Goal: Task Accomplishment & Management: Use online tool/utility

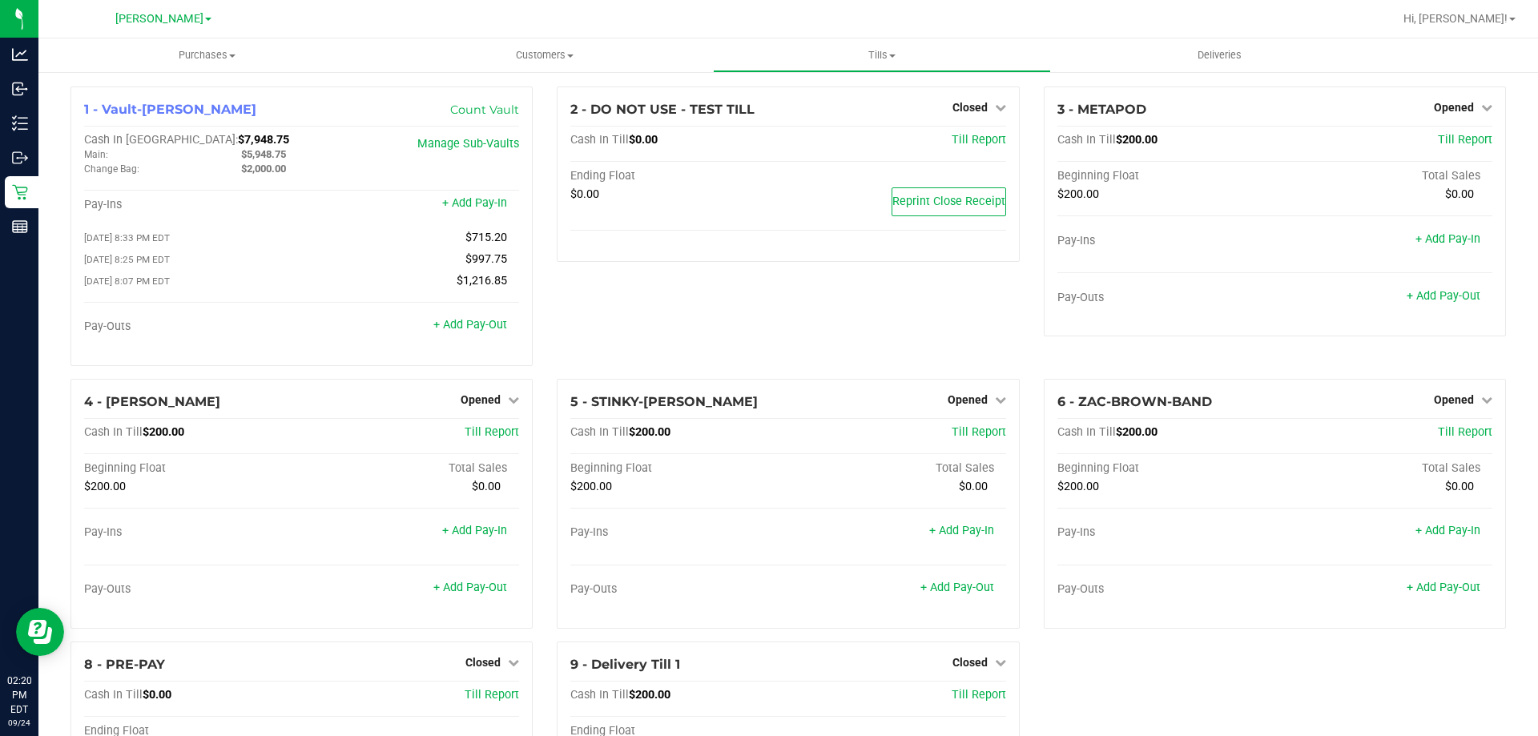
click at [548, 288] on div "2 - DO NOT USE - TEST TILL Closed Open Till Cash In Till $0.00 Till Report Endi…" at bounding box center [788, 233] width 486 height 292
click at [479, 329] on link "+ Add Pay-Out" at bounding box center [470, 325] width 74 height 14
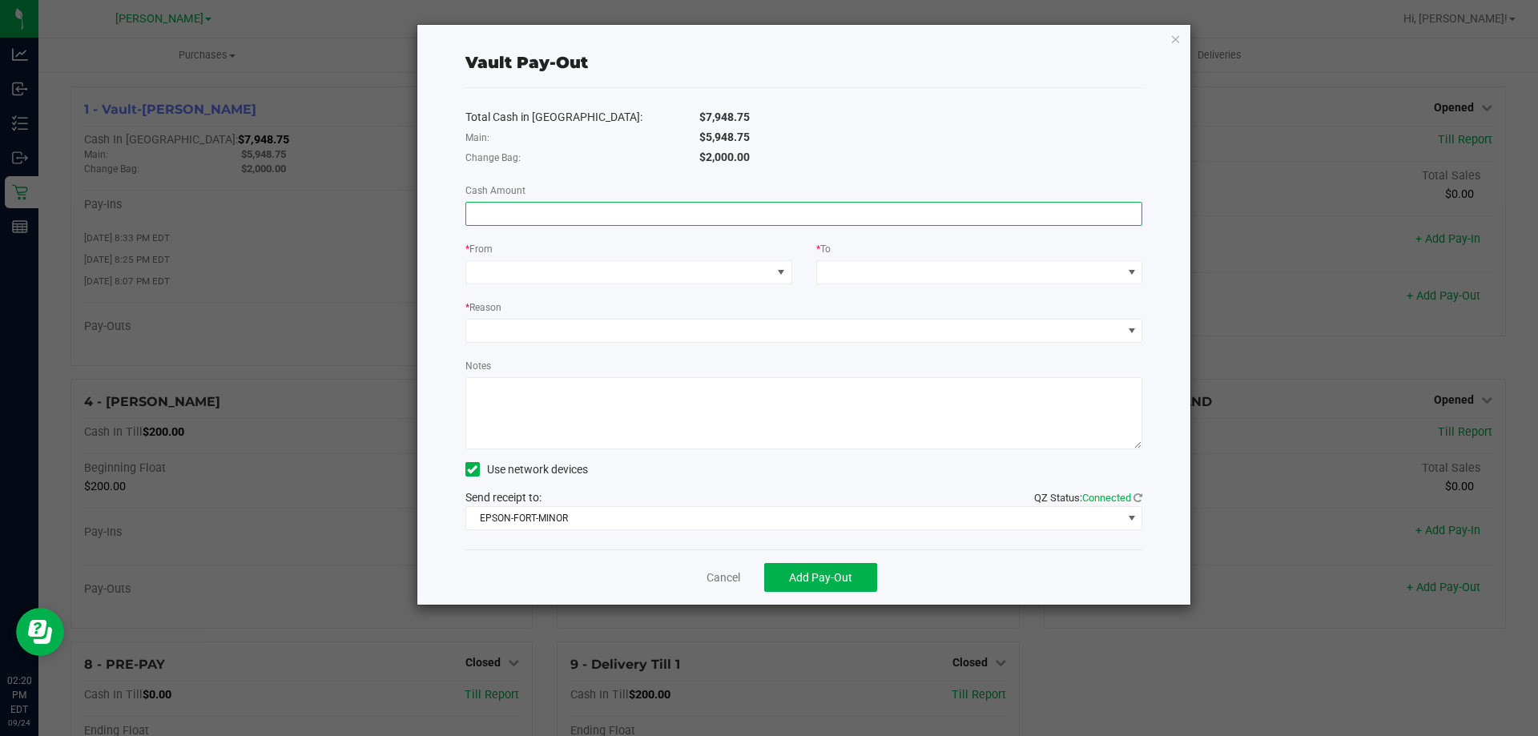
click at [522, 203] on input at bounding box center [804, 214] width 676 height 22
type input "$5,948.75"
click at [602, 276] on span at bounding box center [618, 272] width 305 height 22
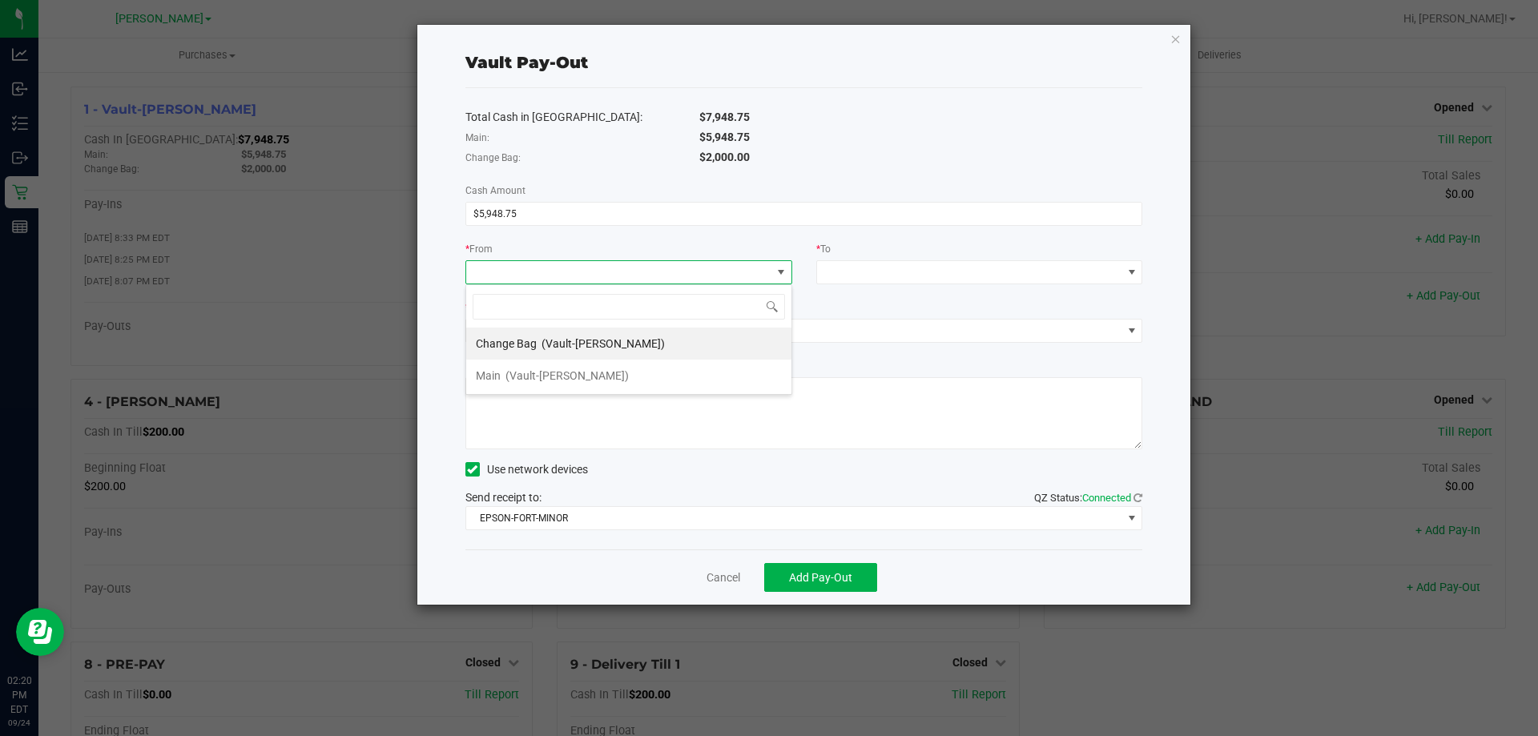
scroll to position [24, 327]
drag, startPoint x: 530, startPoint y: 360, endPoint x: 530, endPoint y: 370, distance: 10.4
click at [530, 362] on li "Main (Vault-[PERSON_NAME])" at bounding box center [628, 376] width 325 height 32
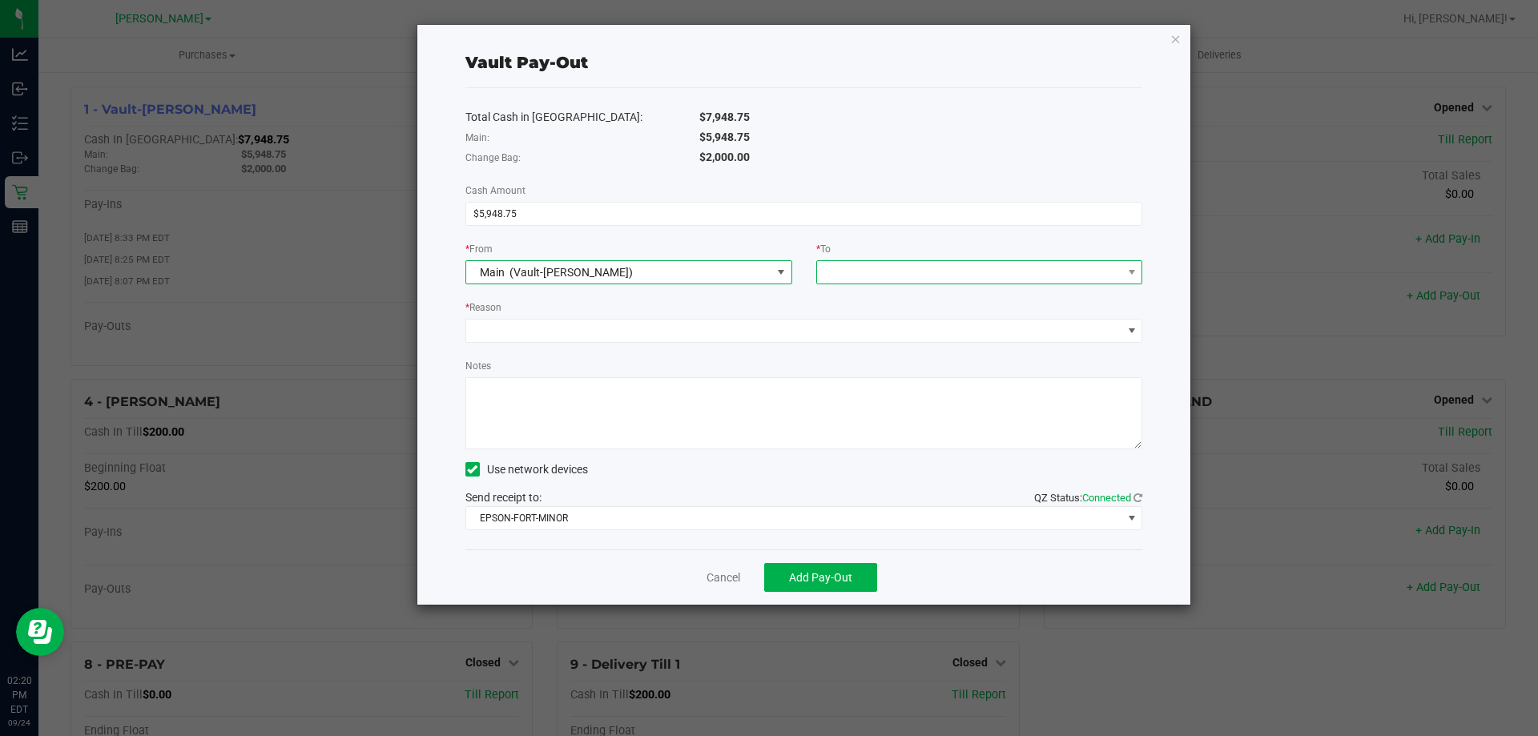
click at [941, 266] on span at bounding box center [969, 272] width 305 height 22
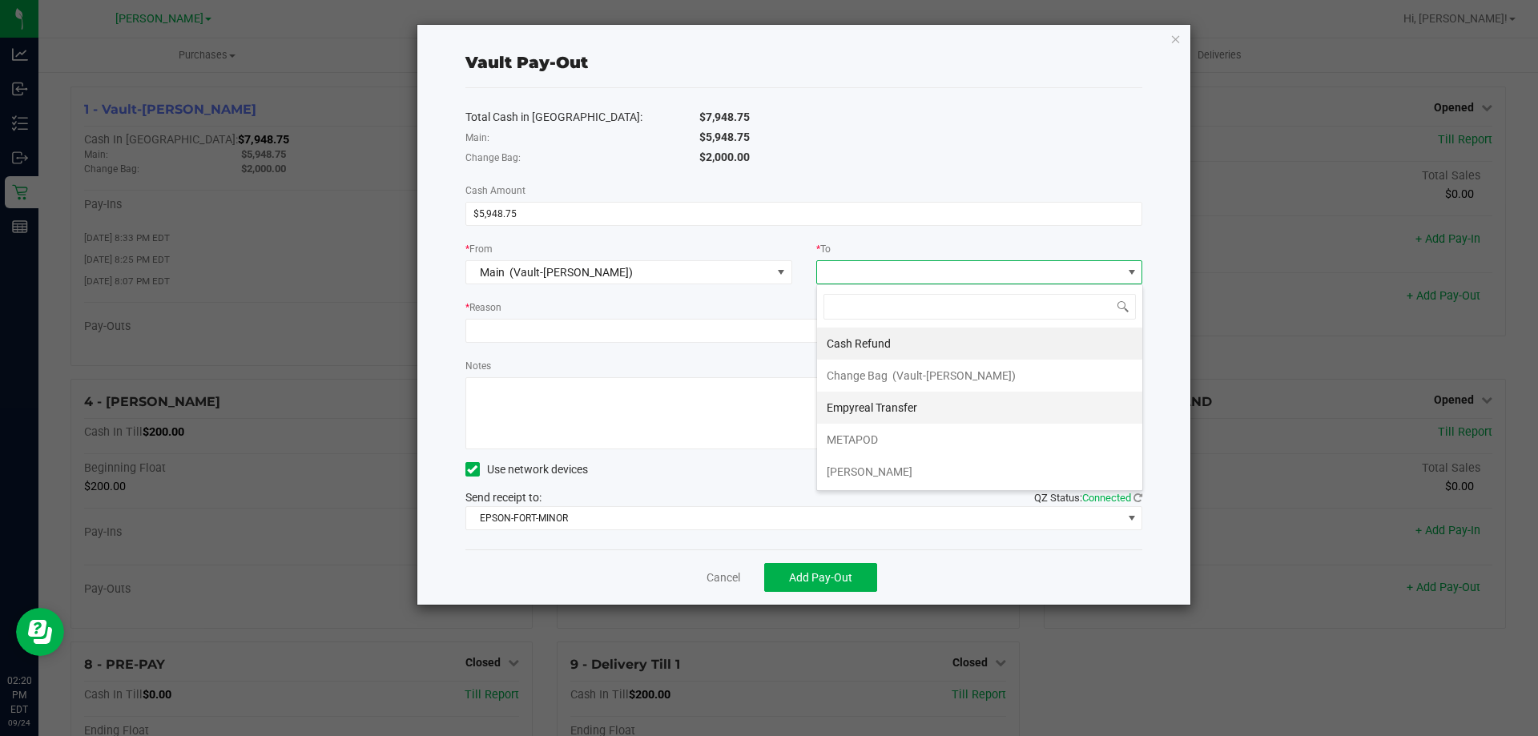
click at [864, 401] on span "Empyreal Transfer" at bounding box center [872, 407] width 91 height 13
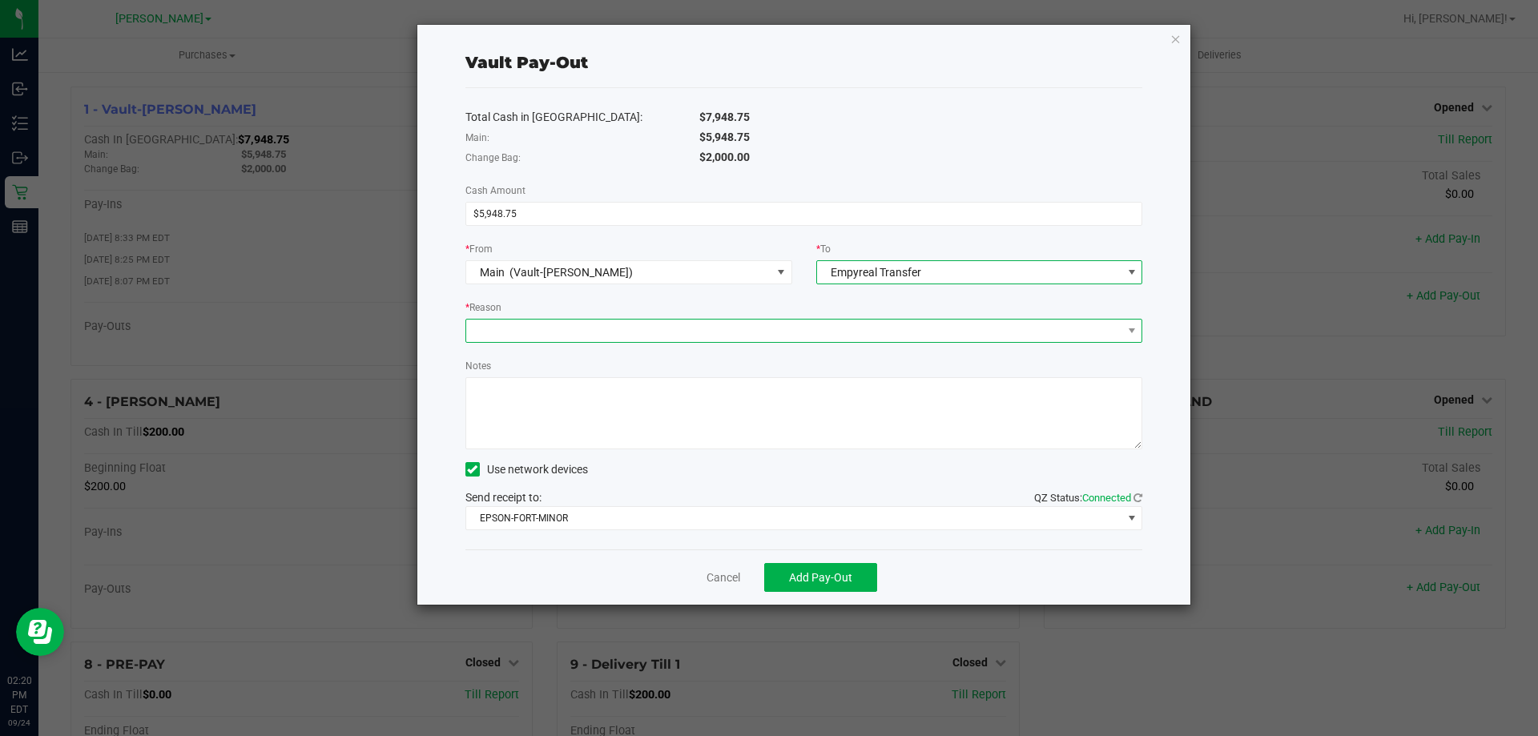
click at [574, 329] on span at bounding box center [794, 331] width 656 height 22
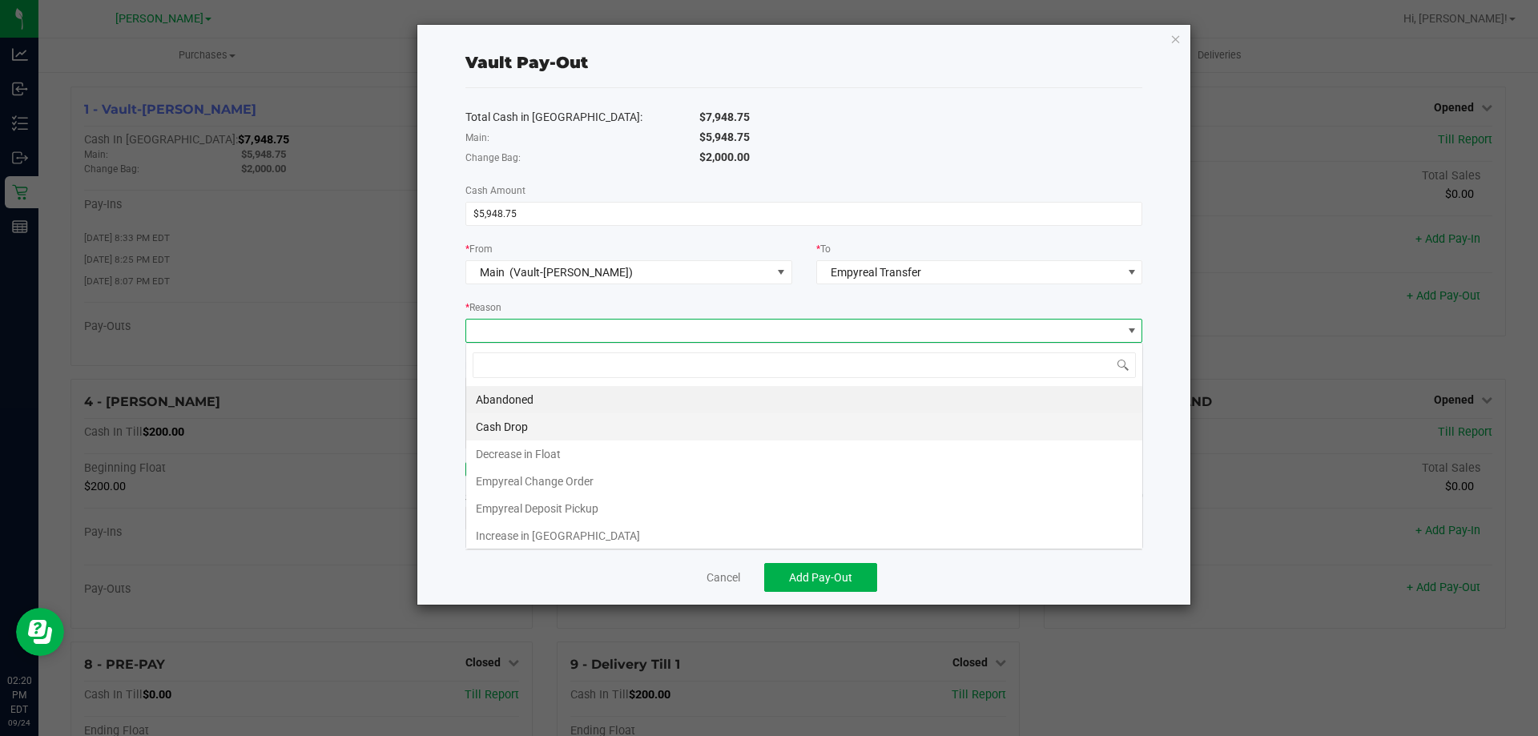
scroll to position [24, 677]
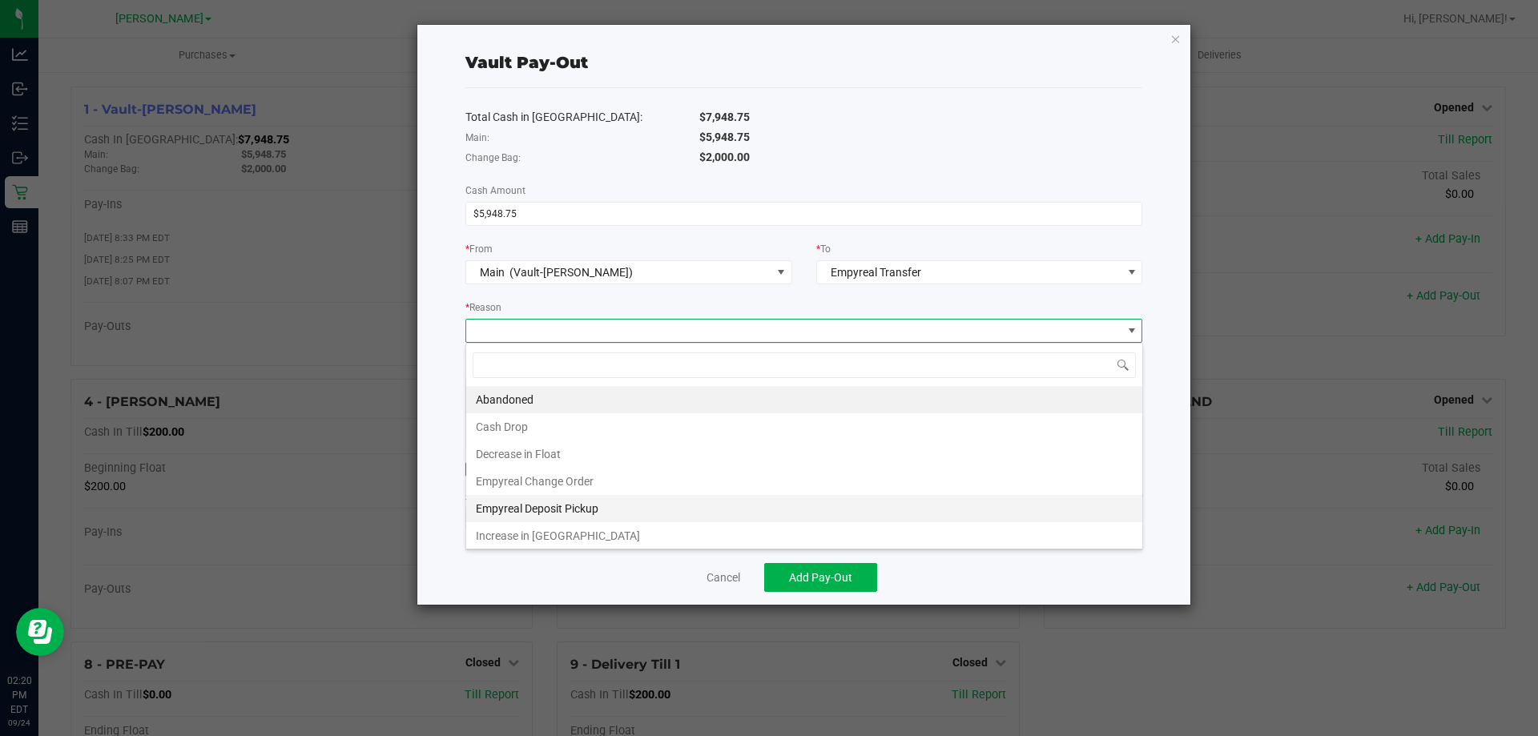
click at [513, 502] on li "Empyreal Deposit Pickup" at bounding box center [804, 508] width 676 height 27
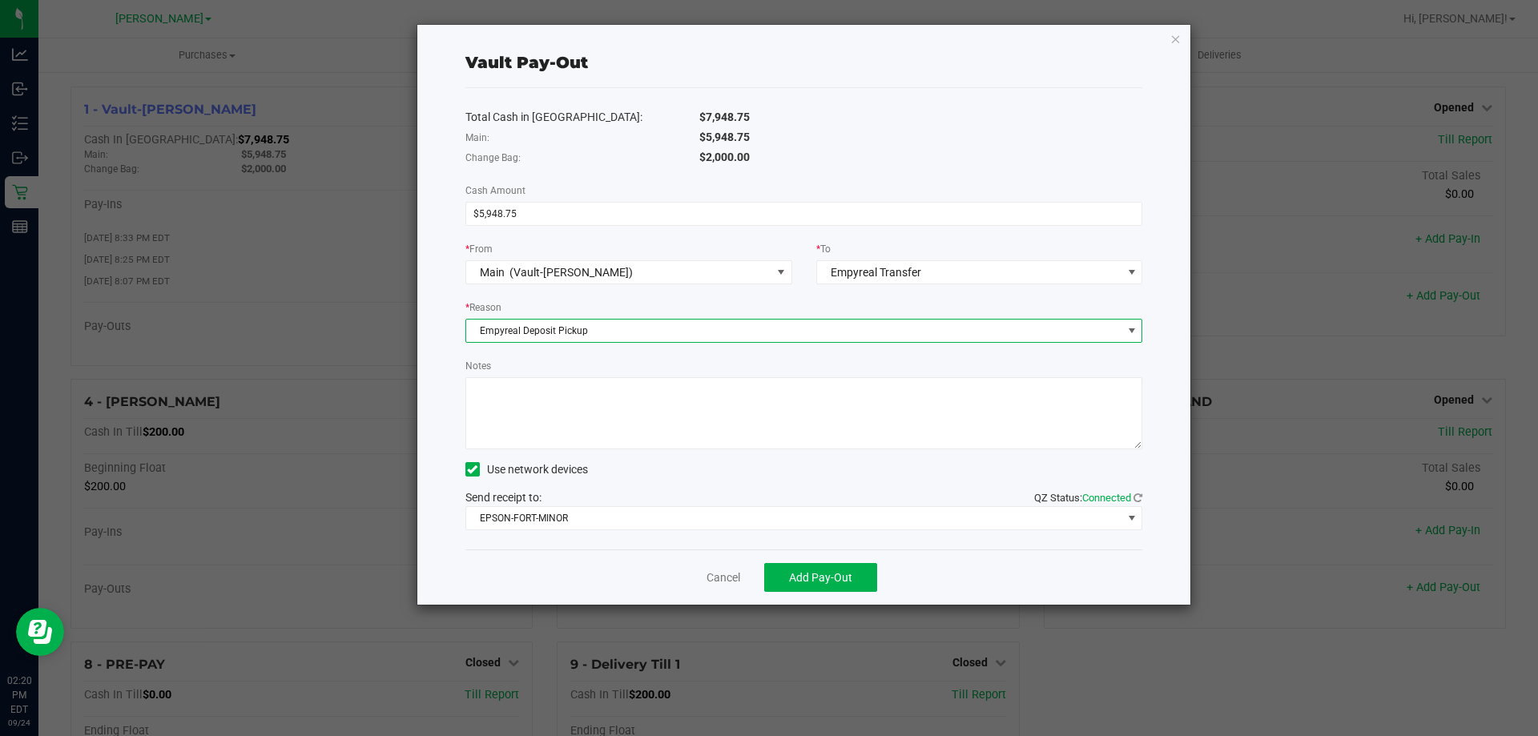
click at [555, 417] on textarea "Notes" at bounding box center [805, 413] width 678 height 72
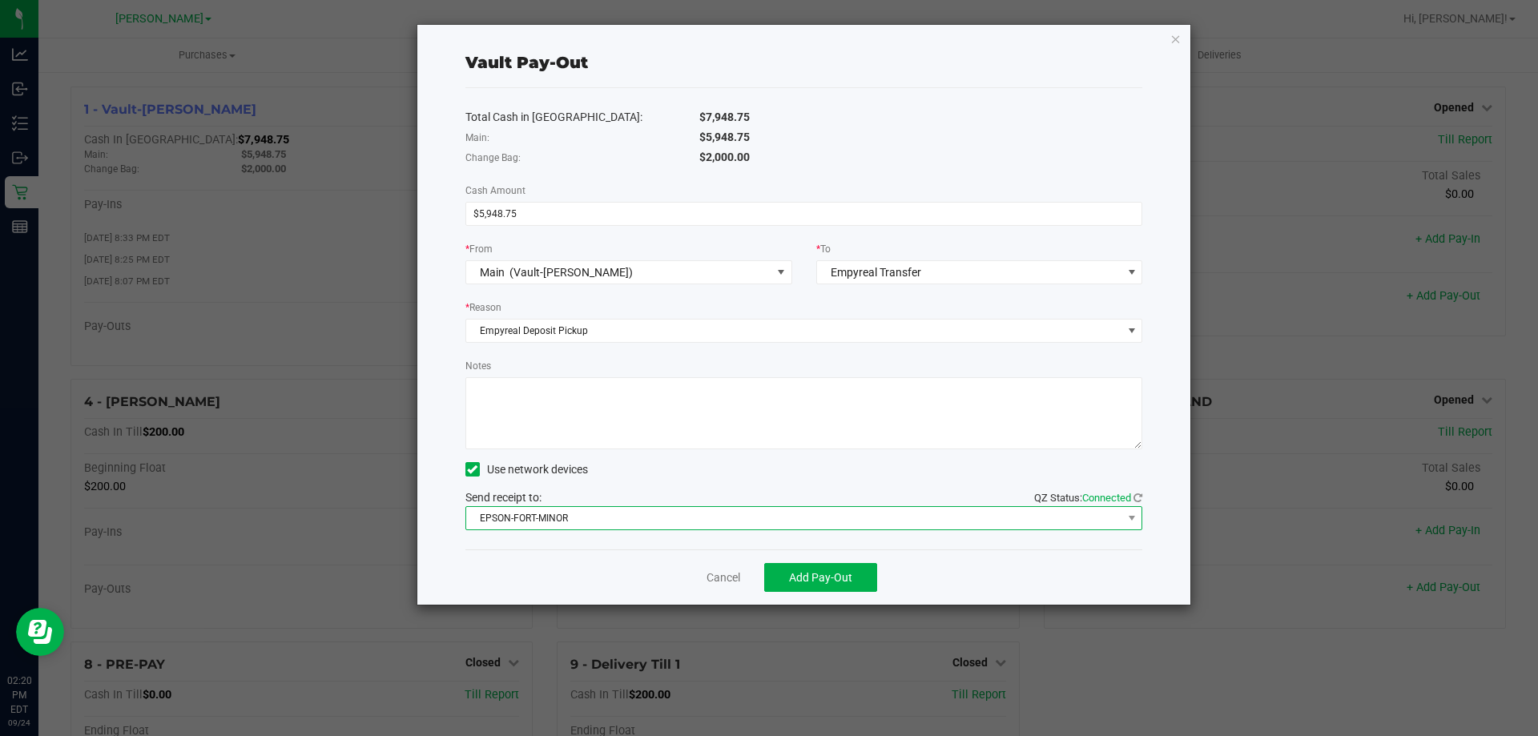
click at [515, 521] on span "EPSON-FORT-MINOR" at bounding box center [794, 518] width 656 height 22
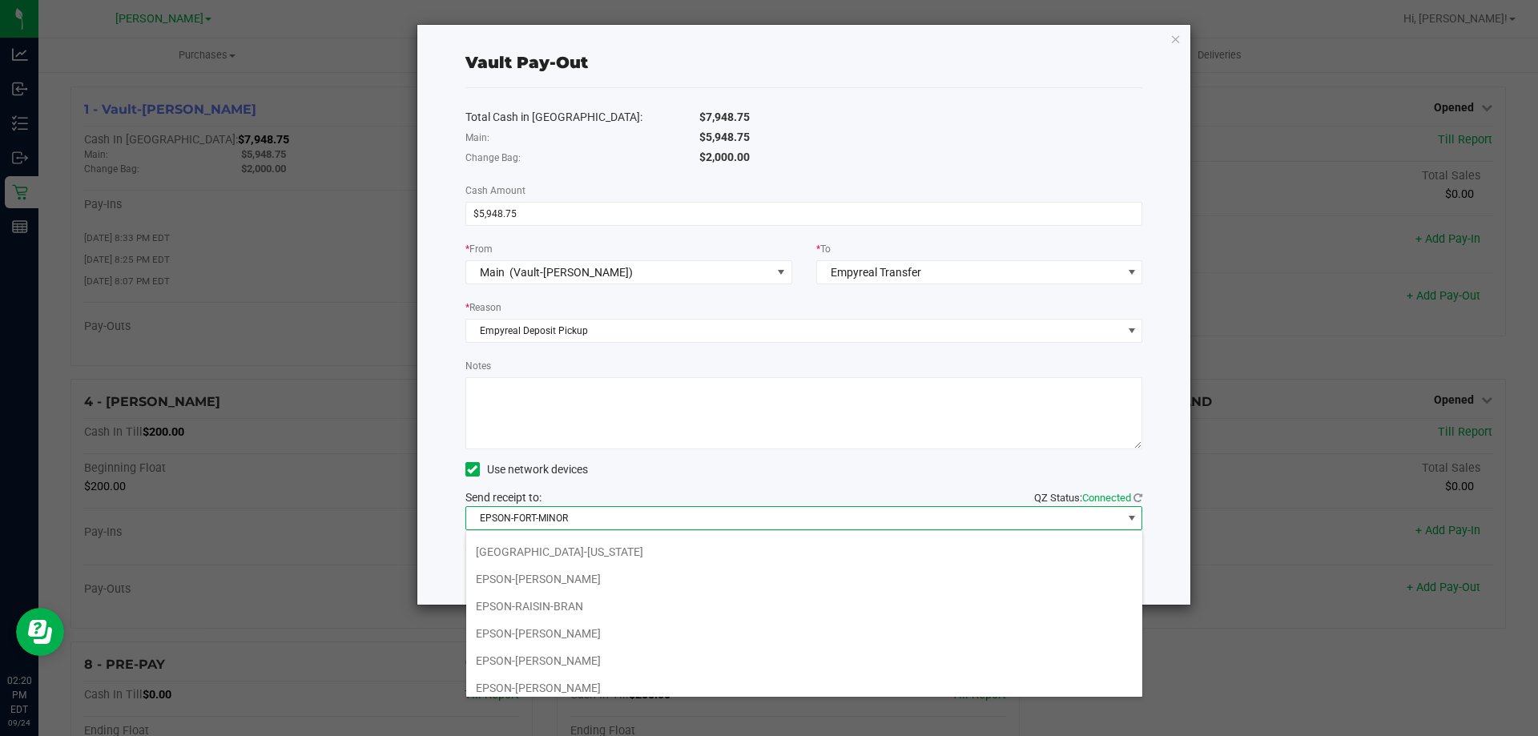
scroll to position [194, 0]
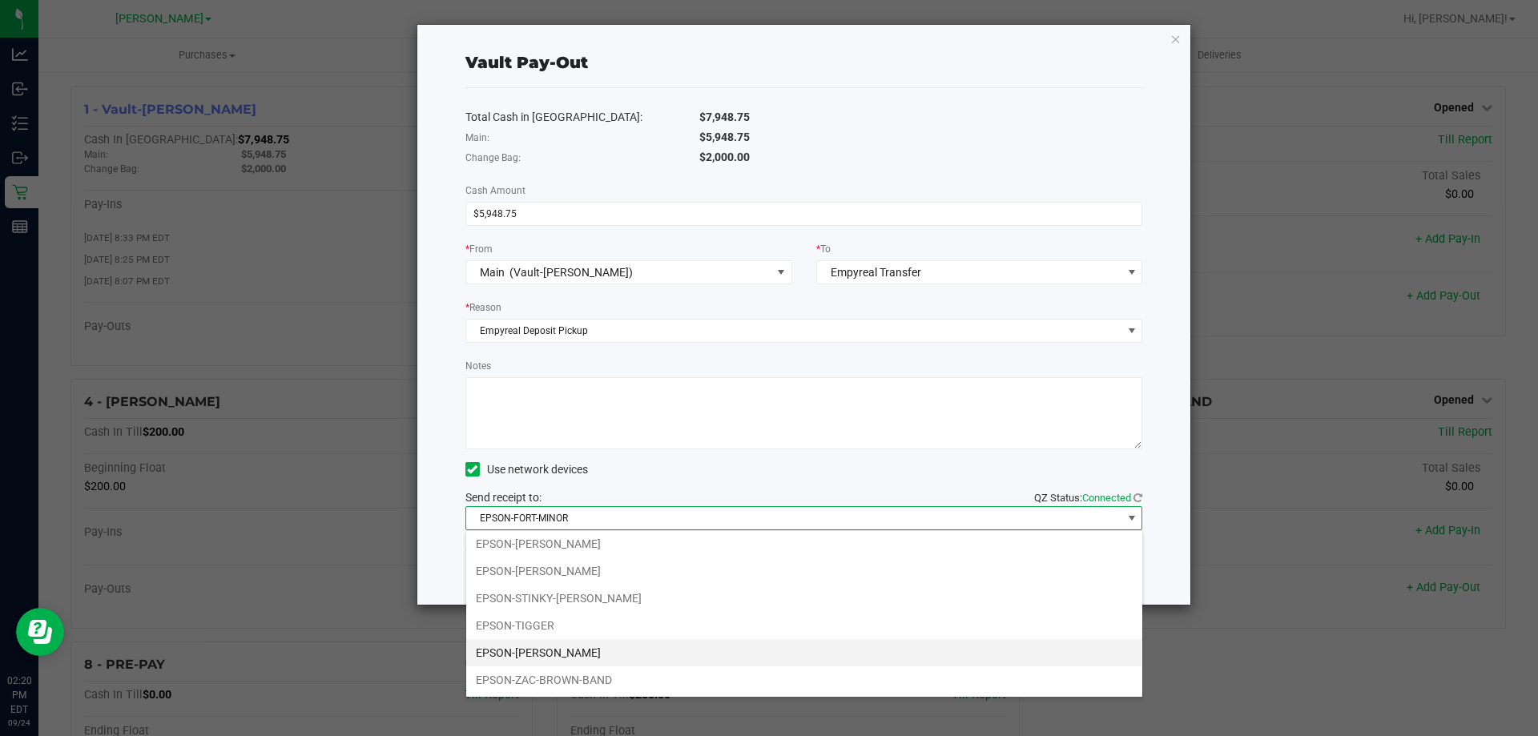
click at [546, 652] on li "EPSON-[PERSON_NAME]" at bounding box center [804, 652] width 676 height 27
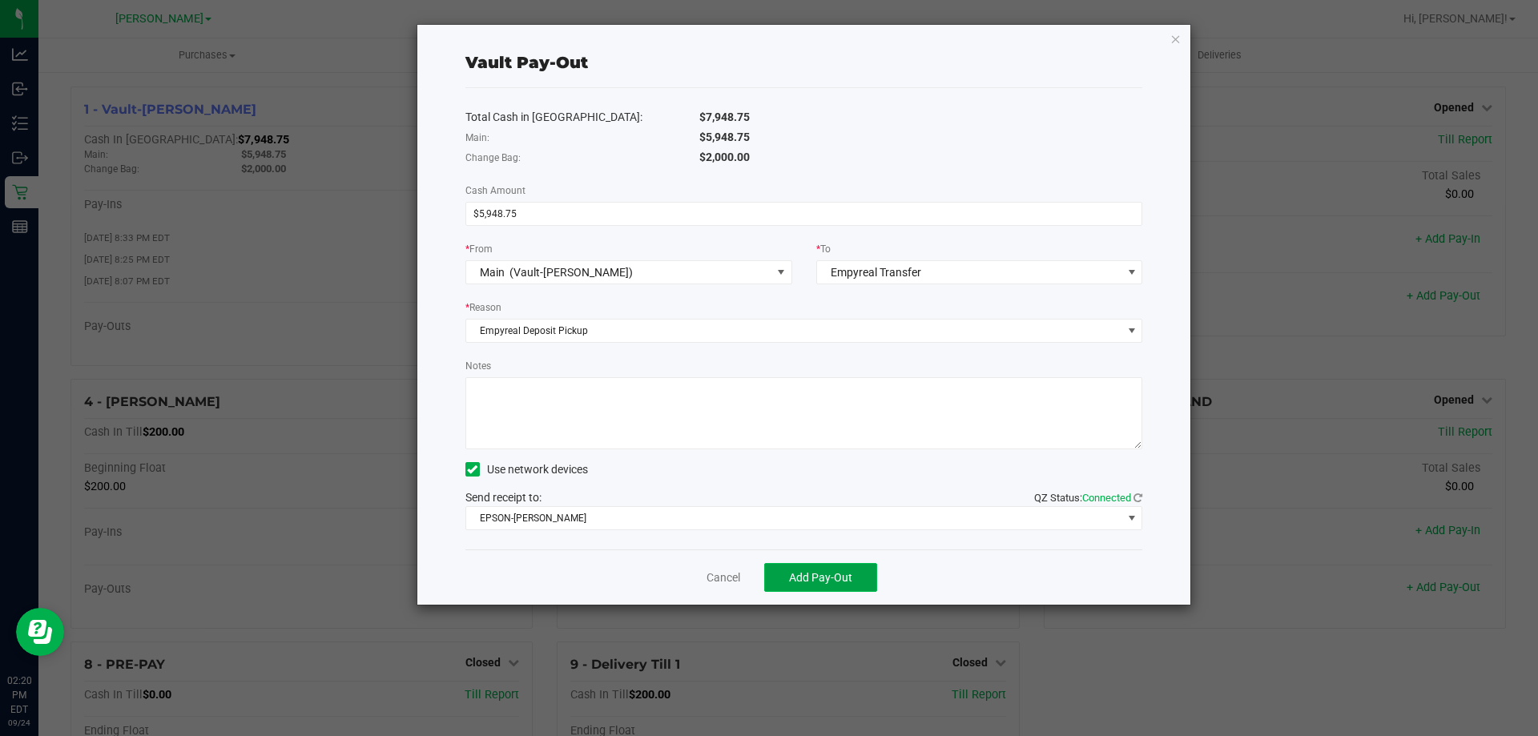
click at [844, 572] on span "Add Pay-Out" at bounding box center [820, 577] width 63 height 13
